Goal: Task Accomplishment & Management: Use online tool/utility

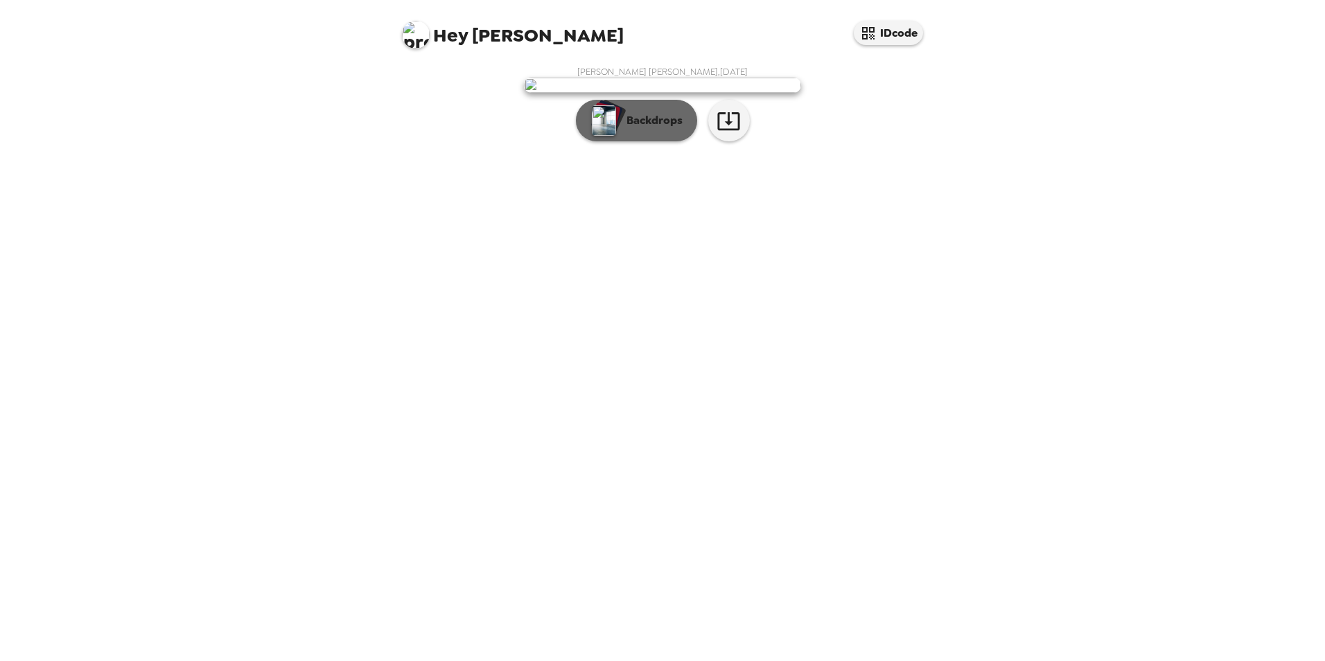
click at [668, 129] on p "Backdrops" at bounding box center [650, 120] width 63 height 17
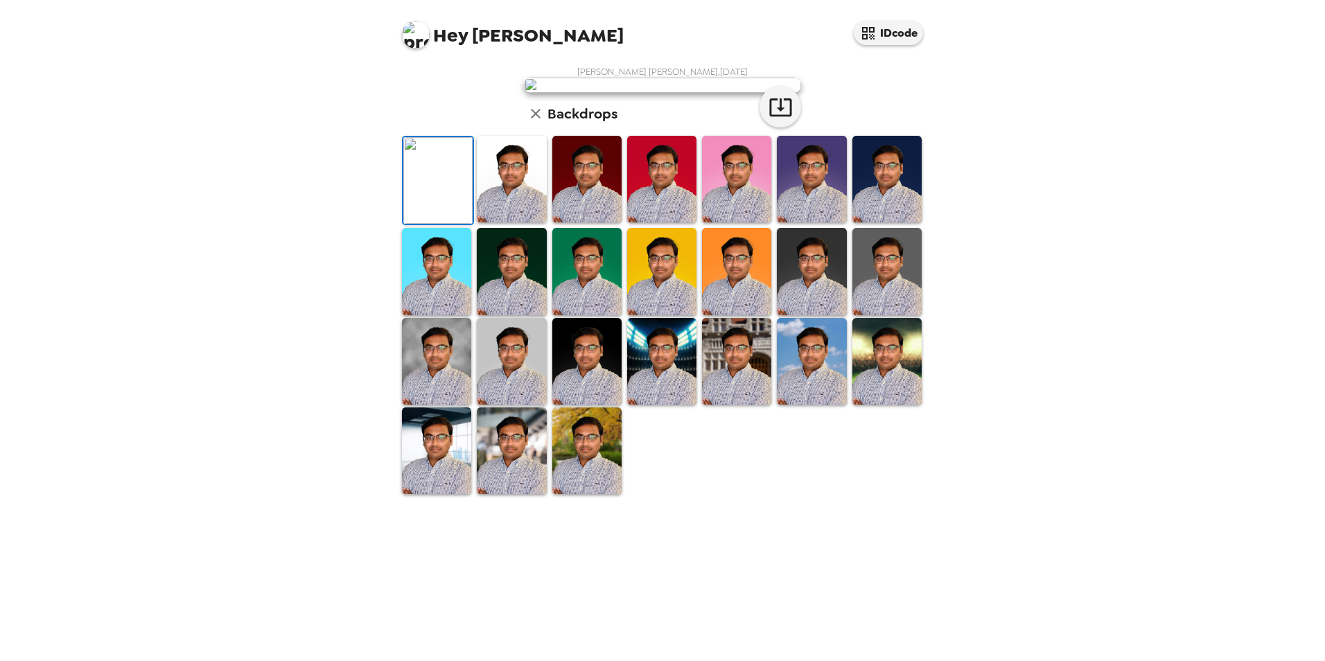
scroll to position [179, 0]
click at [560, 494] on img at bounding box center [586, 450] width 69 height 87
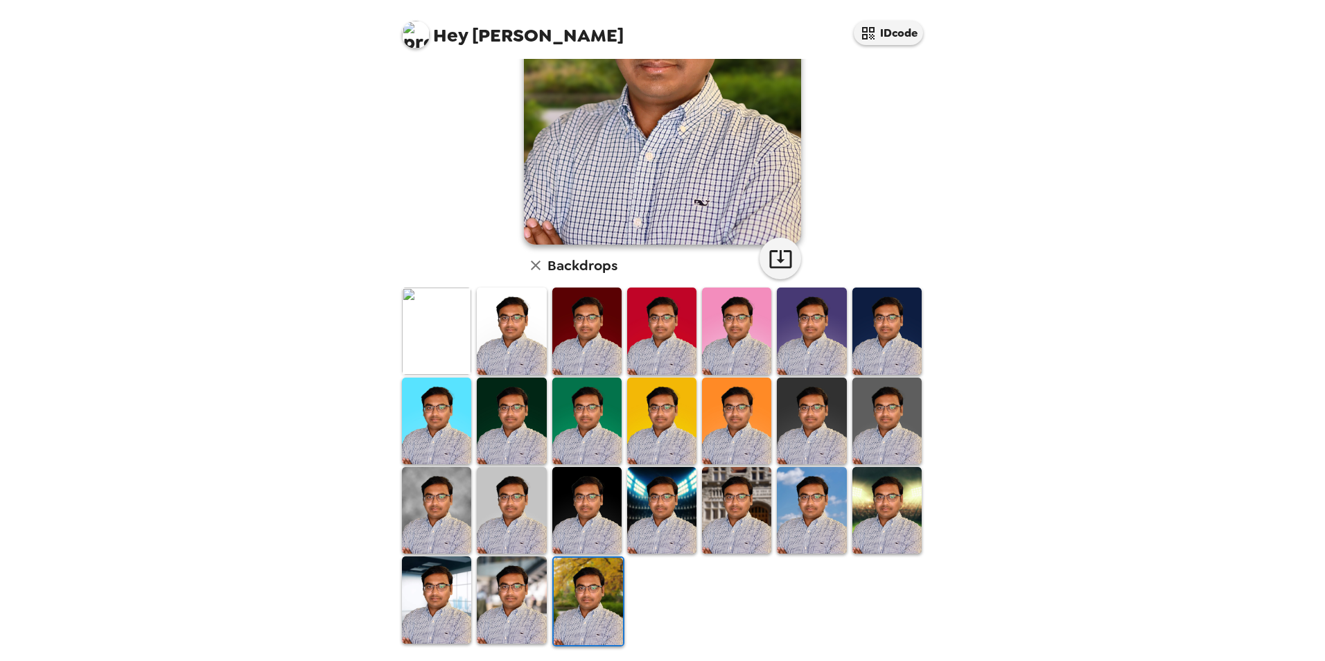
scroll to position [0, 0]
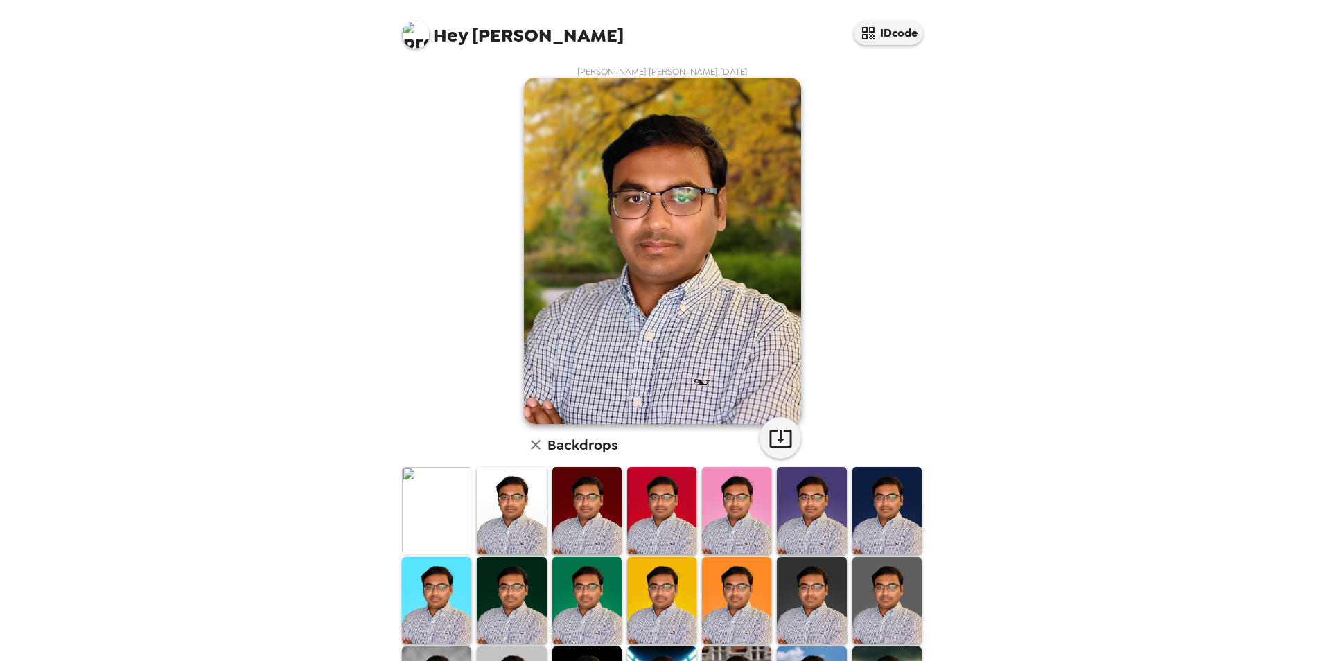
click at [608, 516] on img at bounding box center [586, 510] width 69 height 87
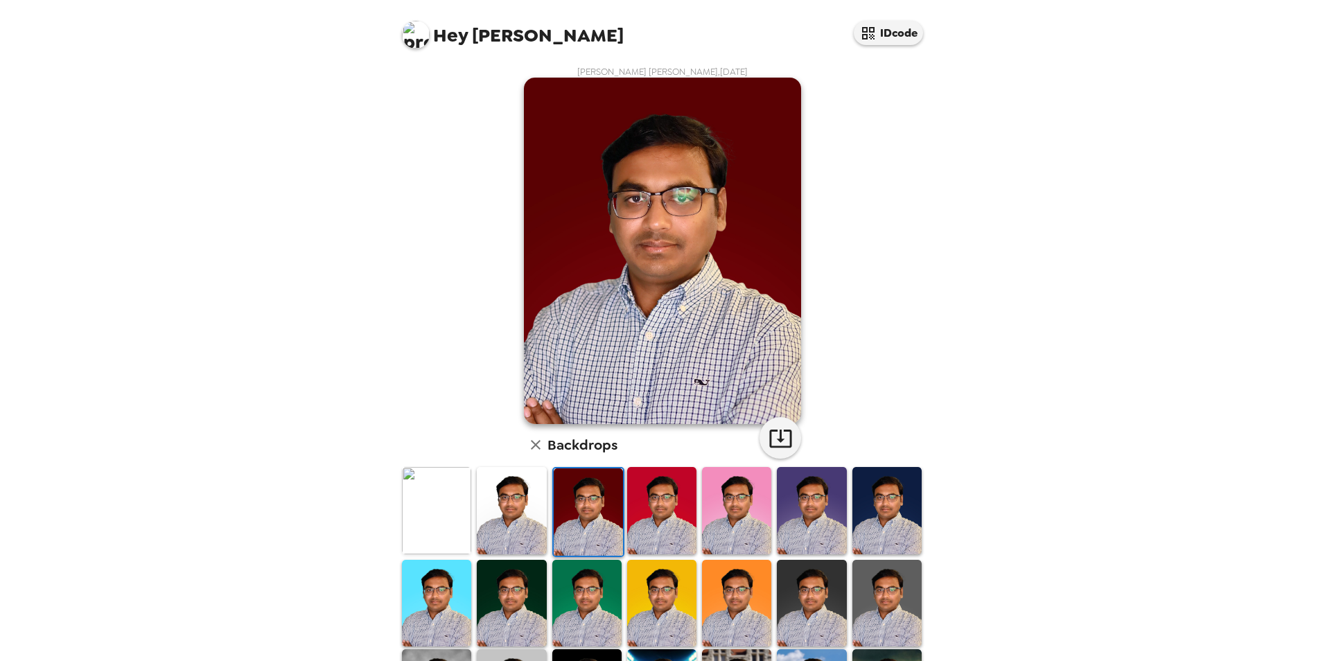
click at [503, 533] on img at bounding box center [511, 510] width 69 height 87
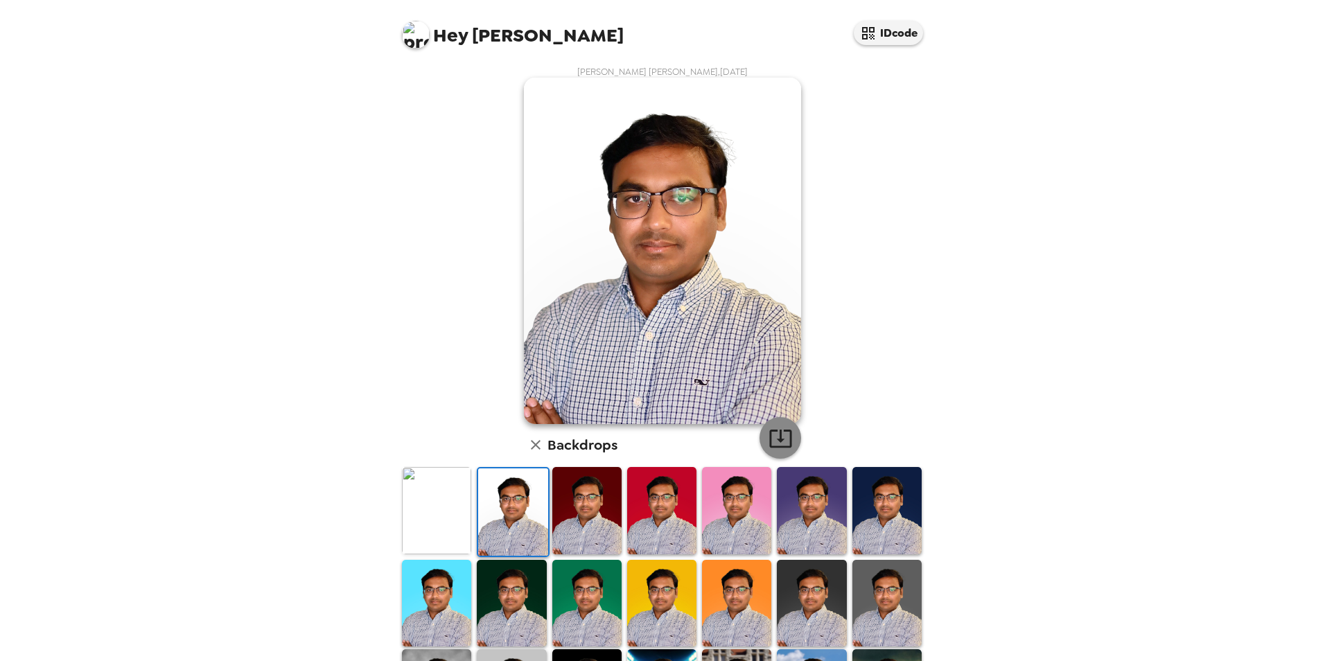
click at [772, 430] on icon "button" at bounding box center [780, 439] width 22 height 18
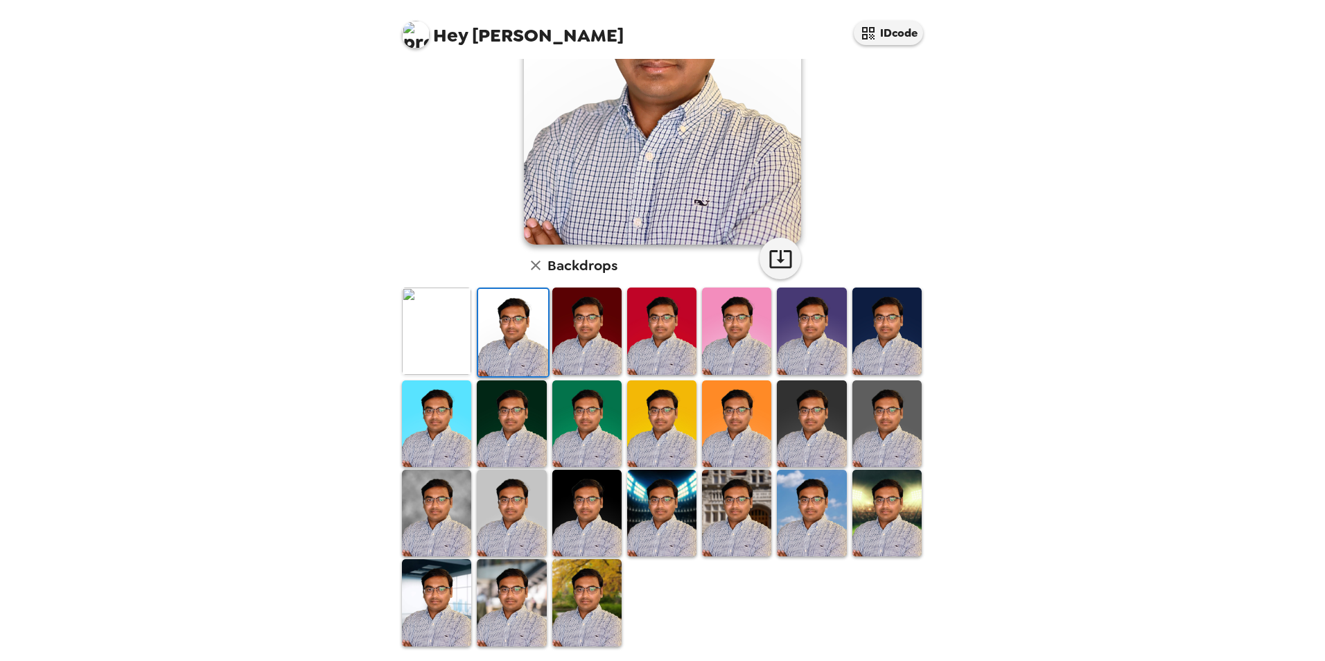
click at [447, 593] on img at bounding box center [436, 602] width 69 height 87
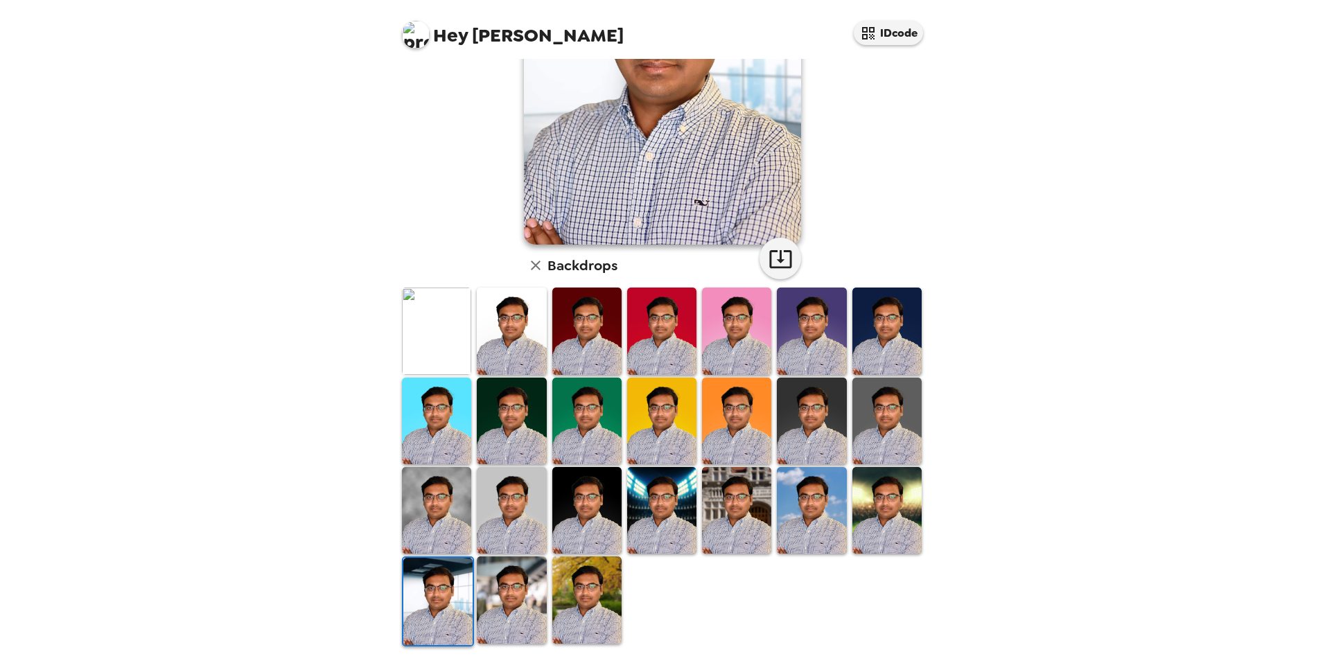
click at [736, 519] on img at bounding box center [736, 510] width 69 height 87
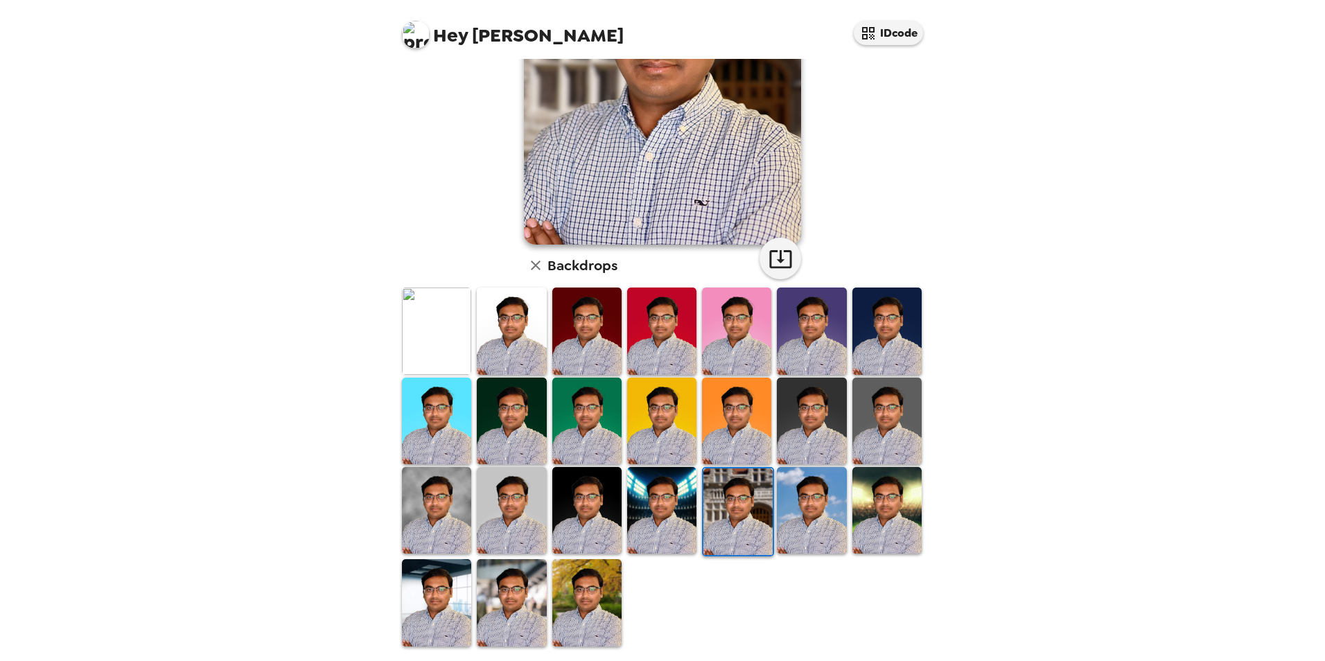
click at [669, 516] on img at bounding box center [661, 510] width 69 height 87
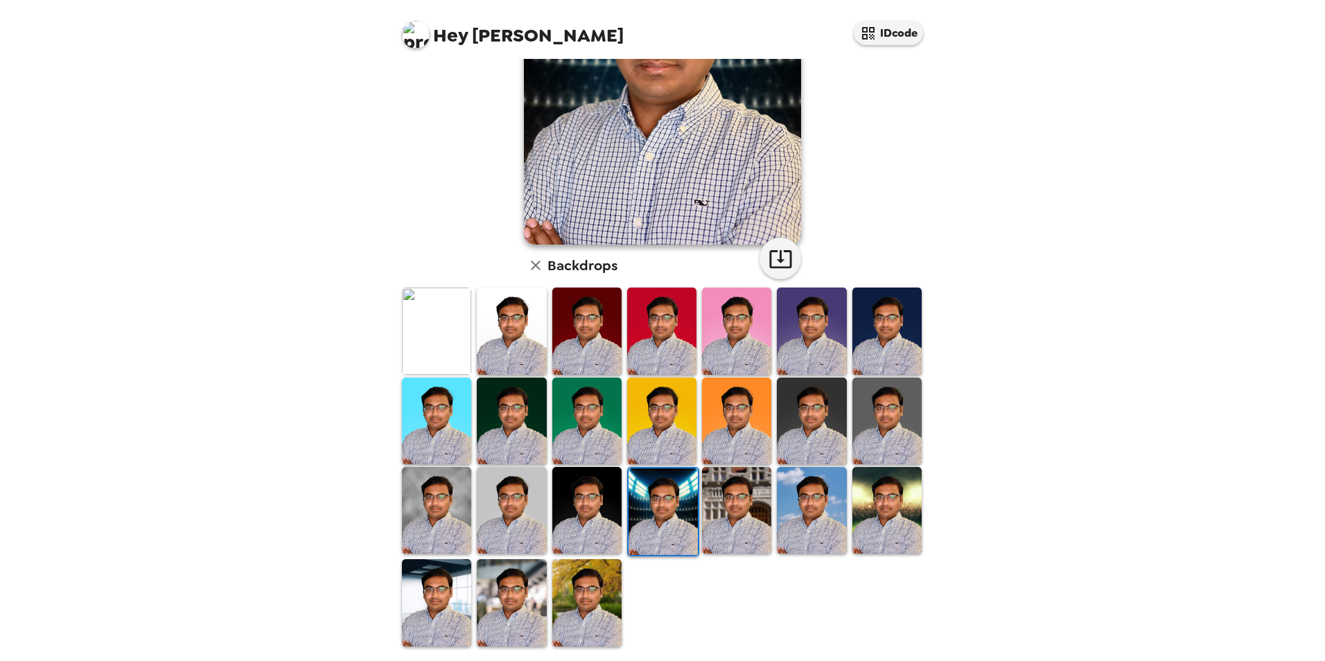
click at [411, 506] on img at bounding box center [436, 510] width 69 height 87
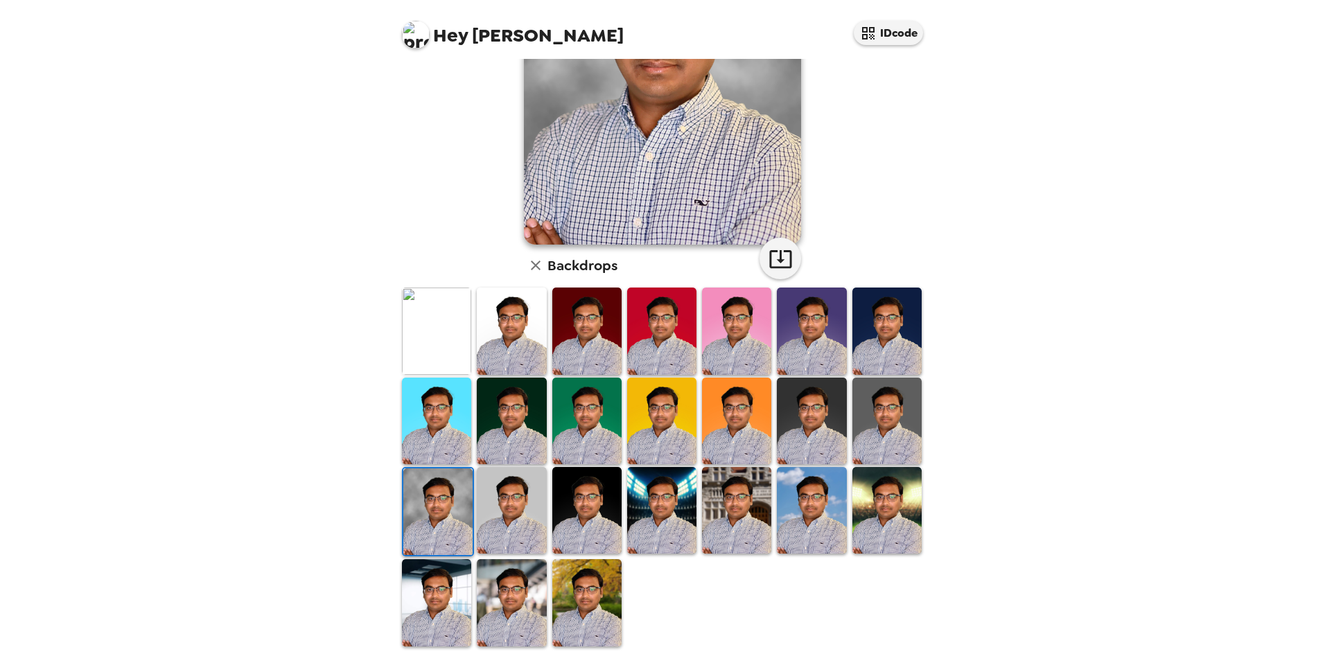
scroll to position [0, 0]
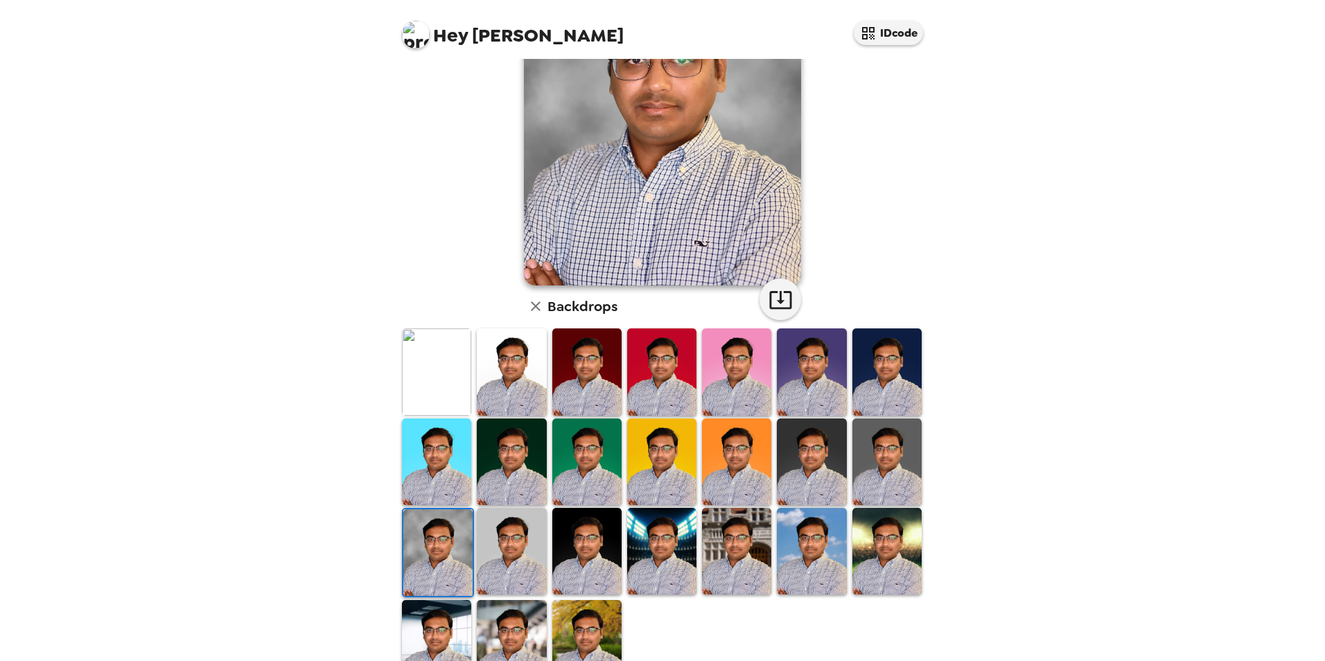
scroll to position [179, 0]
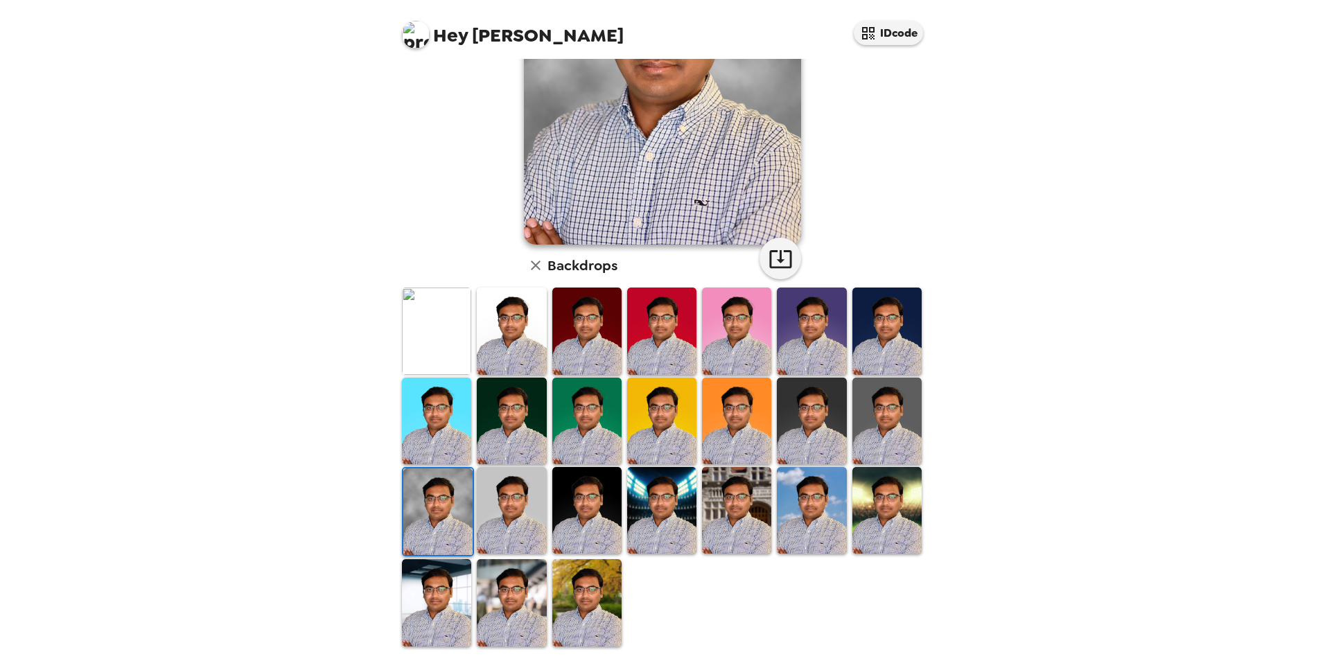
click at [515, 589] on img at bounding box center [511, 602] width 69 height 87
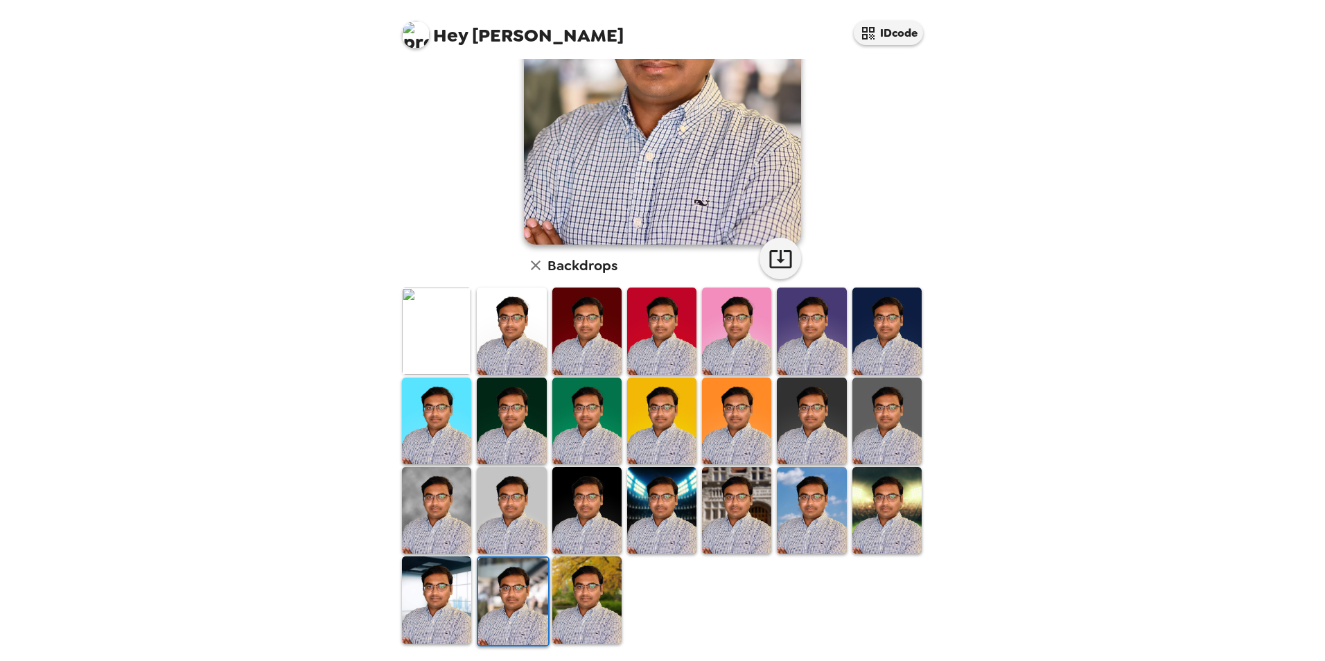
click at [454, 600] on img at bounding box center [436, 599] width 69 height 87
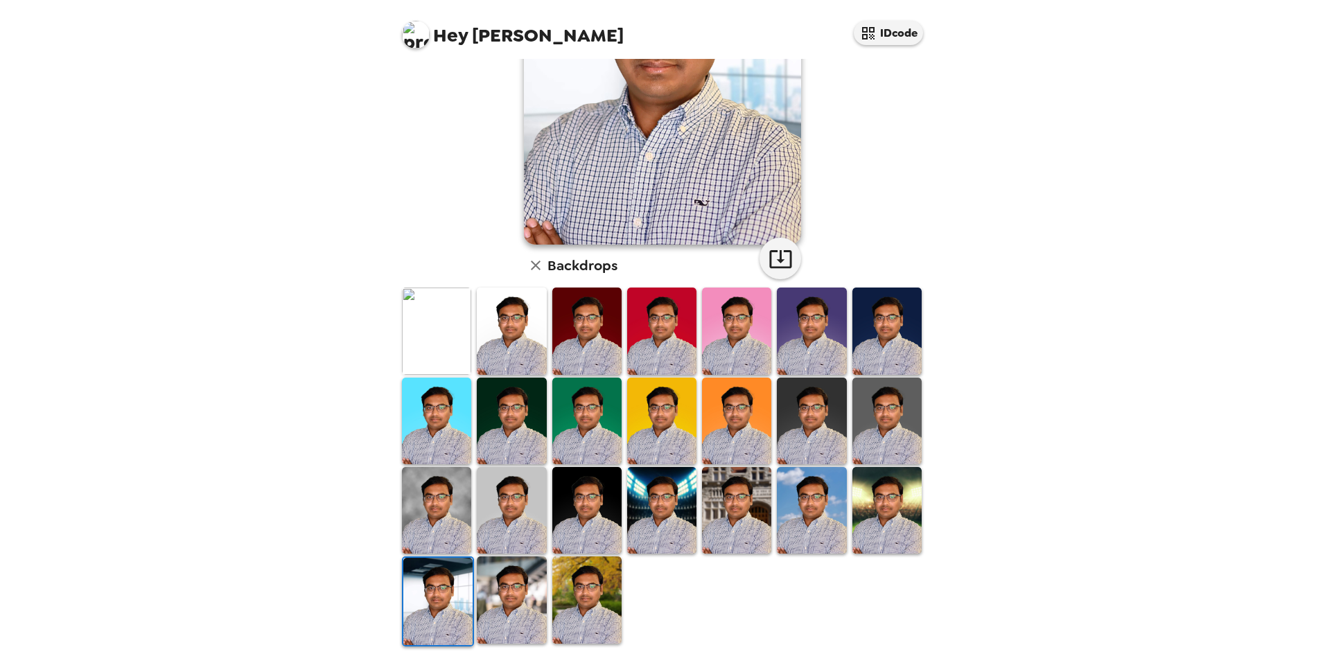
scroll to position [0, 0]
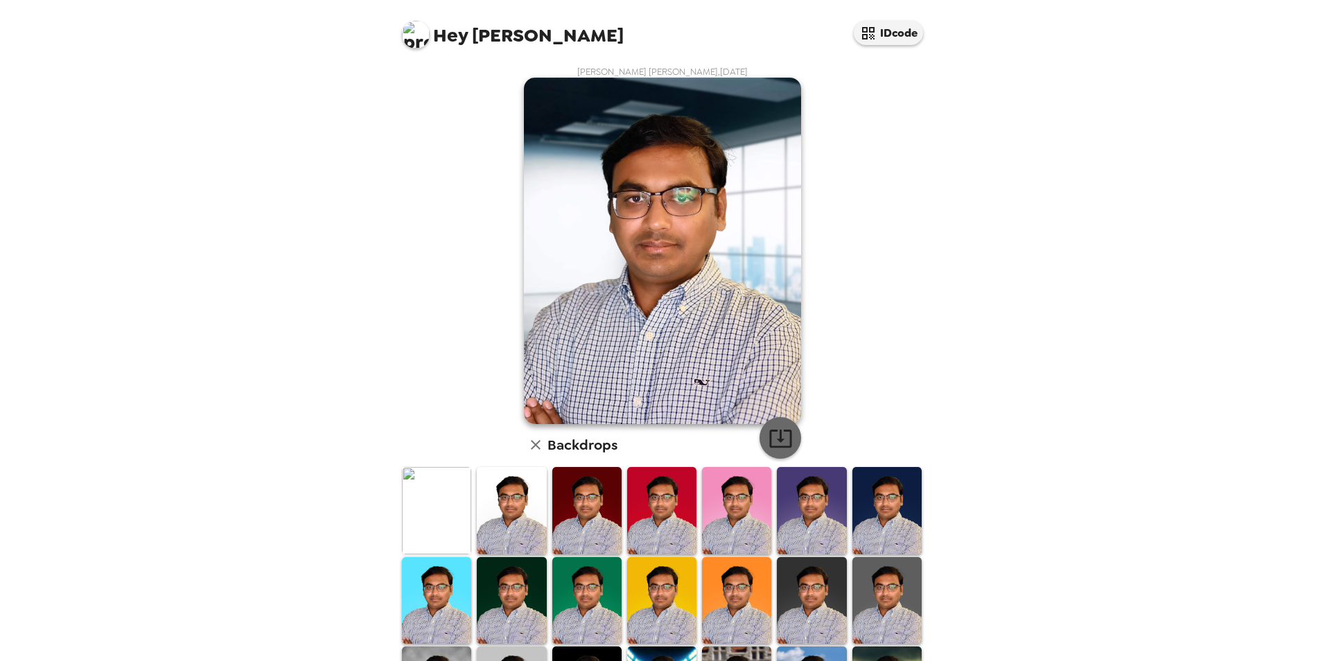
click at [768, 442] on icon "button" at bounding box center [780, 438] width 24 height 24
click at [414, 38] on img at bounding box center [416, 35] width 28 height 28
click at [505, 33] on span "Hey [PERSON_NAME]" at bounding box center [513, 29] width 222 height 31
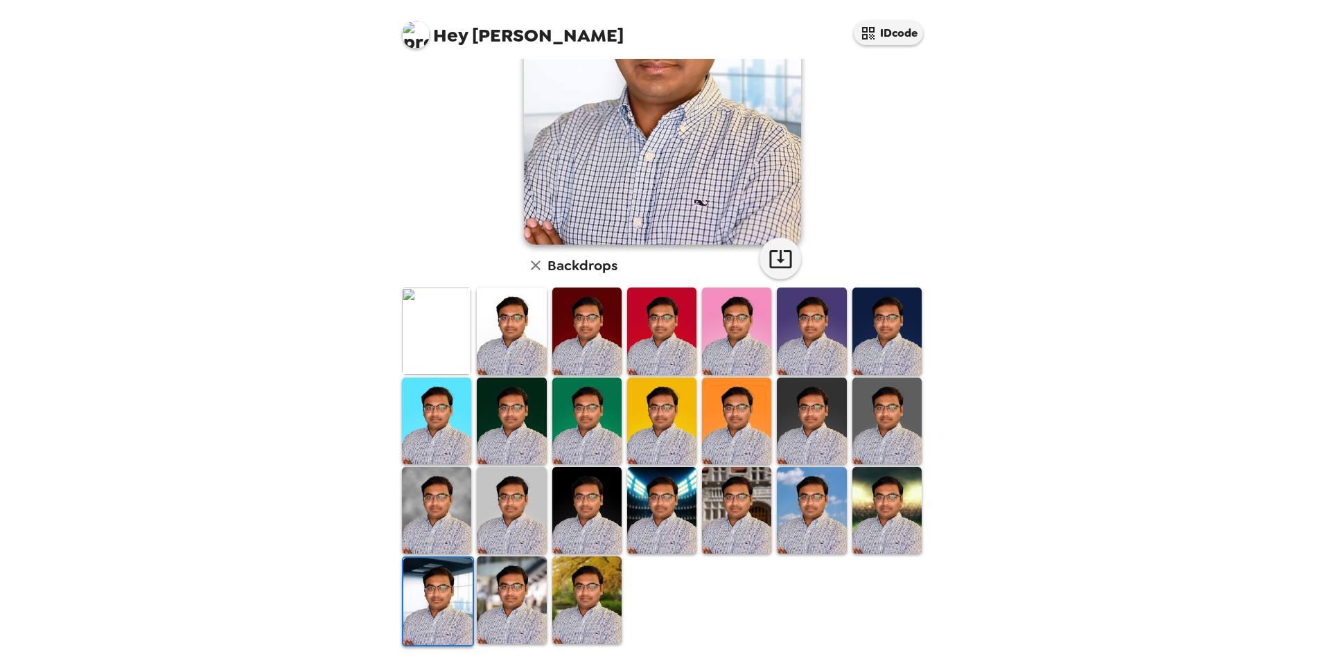
click at [511, 504] on img at bounding box center [511, 510] width 69 height 87
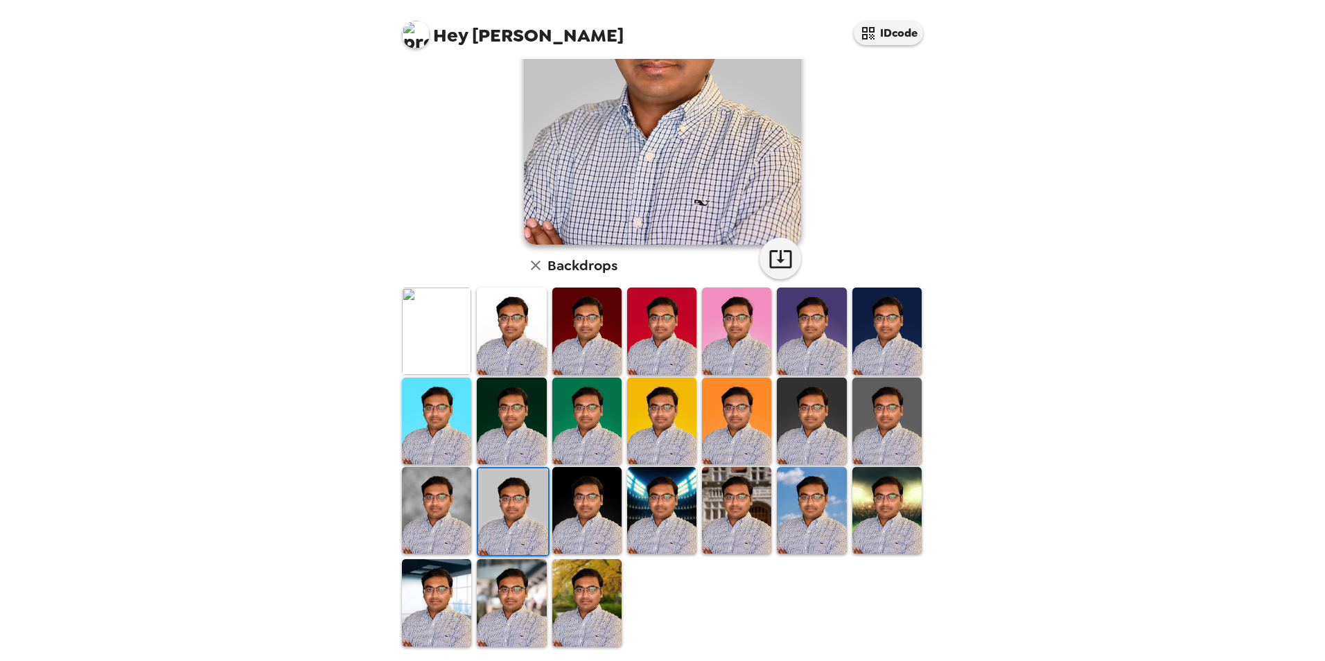
click at [430, 469] on img at bounding box center [436, 510] width 69 height 87
